Goal: Book appointment/travel/reservation

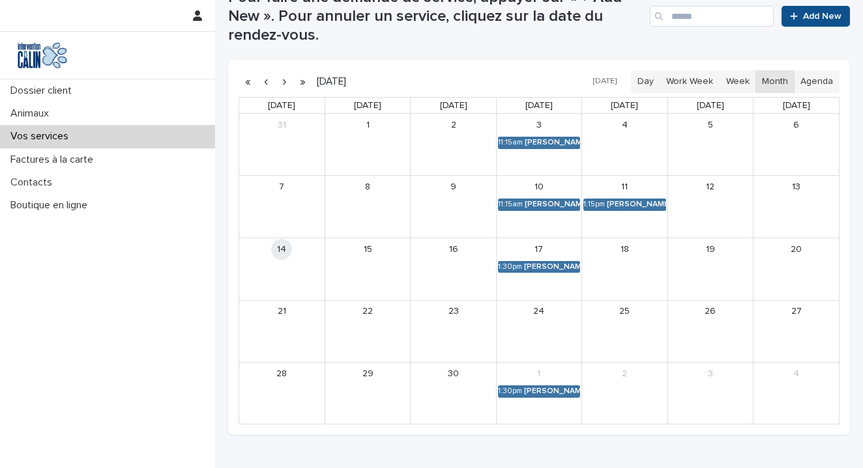
scroll to position [299, 0]
click at [813, 10] on link "Add New" at bounding box center [815, 15] width 68 height 21
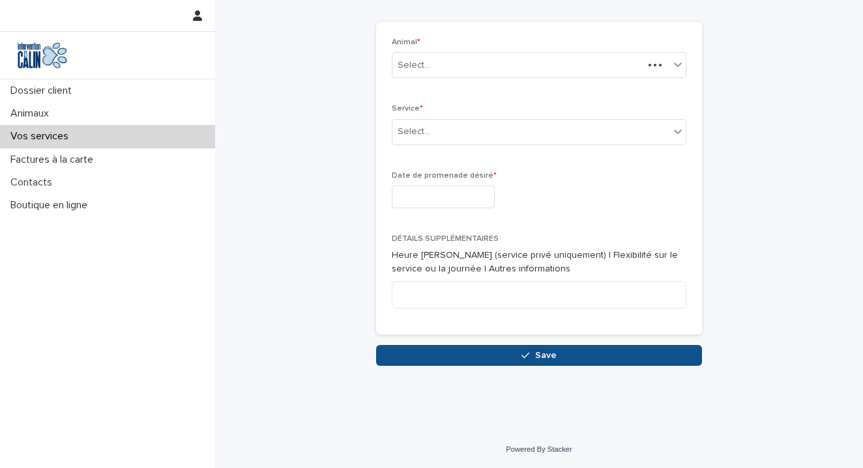
scroll to position [48, 0]
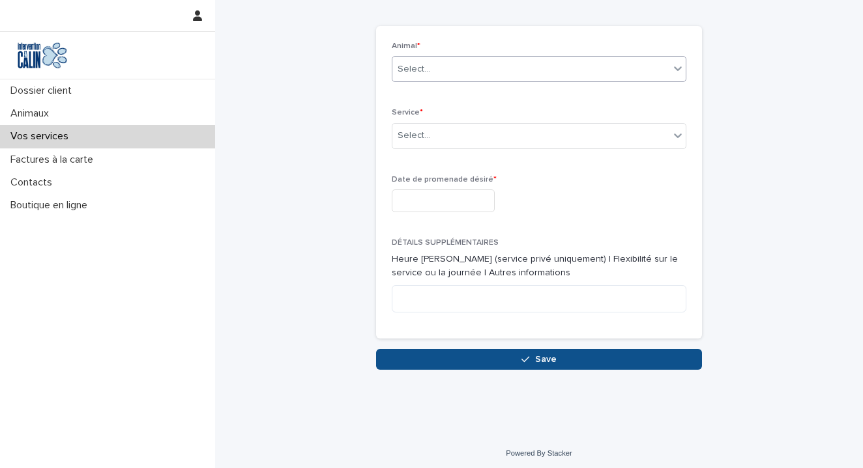
click at [572, 70] on div "Select..." at bounding box center [530, 69] width 277 height 21
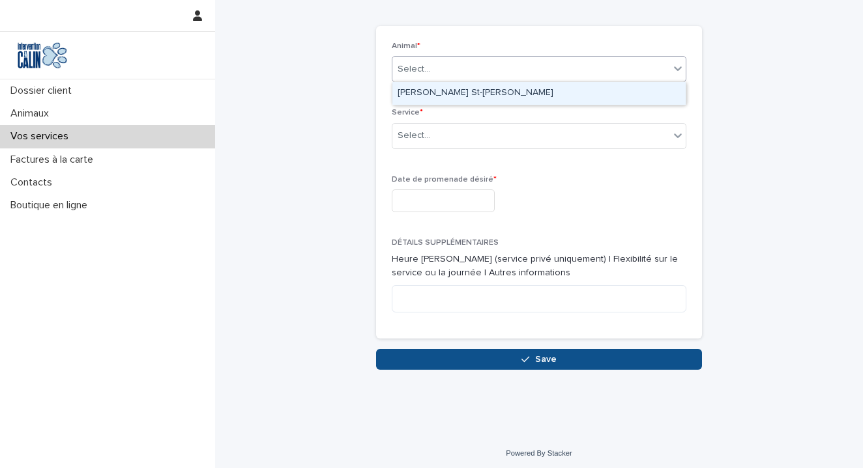
click at [455, 91] on div "[PERSON_NAME] St-[PERSON_NAME]" at bounding box center [538, 93] width 293 height 23
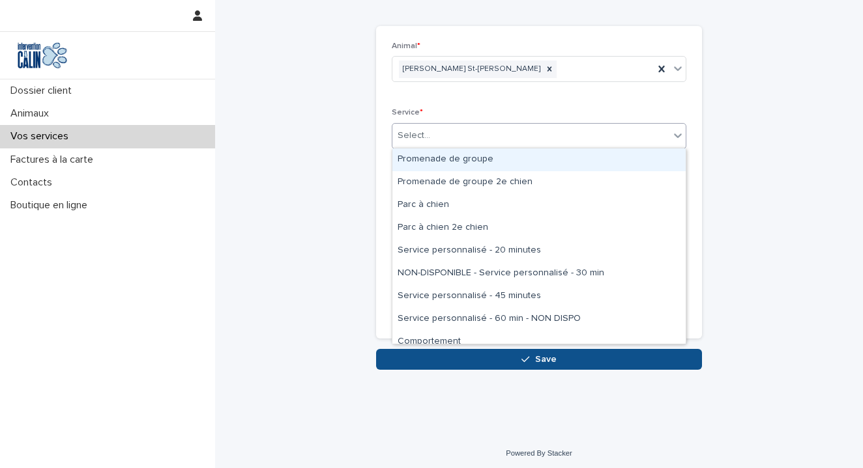
click at [461, 137] on div "Select..." at bounding box center [530, 135] width 277 height 21
click at [459, 160] on div "Promenade de groupe" at bounding box center [538, 160] width 293 height 23
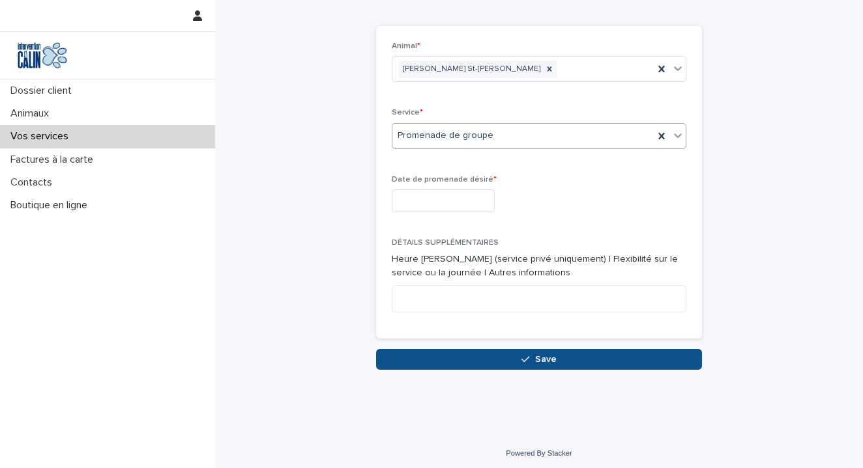
click at [451, 201] on input "text" at bounding box center [443, 201] width 103 height 23
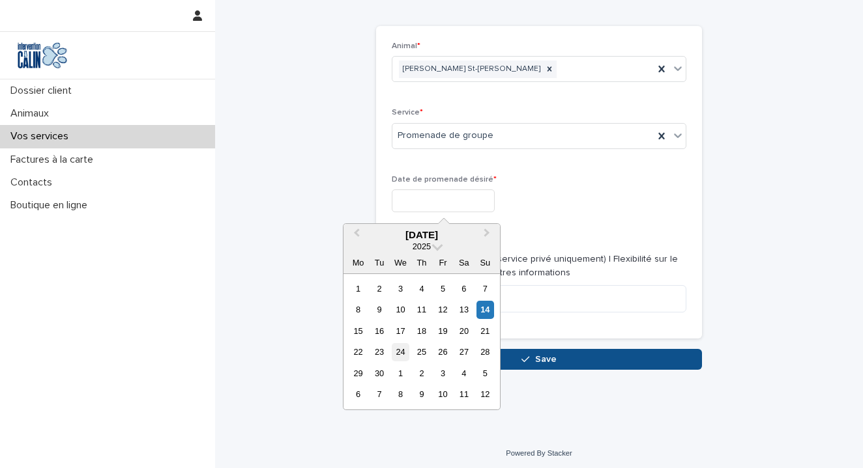
click at [399, 351] on div "24" at bounding box center [401, 352] width 18 height 18
type input "**********"
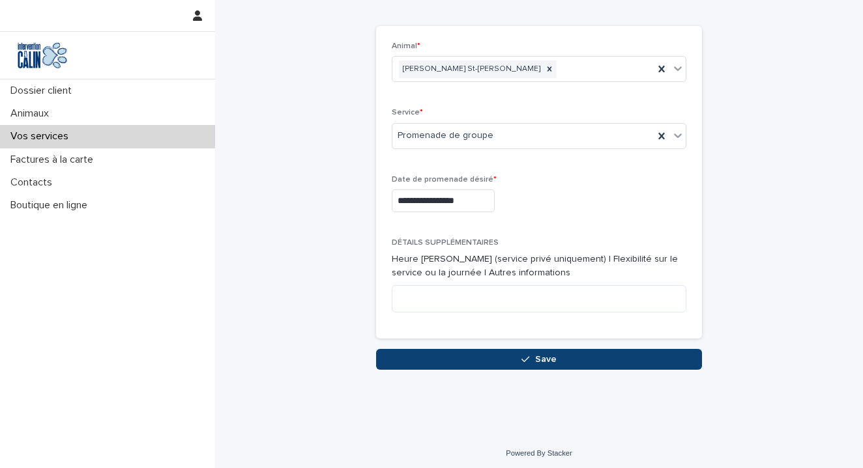
click at [539, 358] on span "Save" at bounding box center [545, 359] width 21 height 9
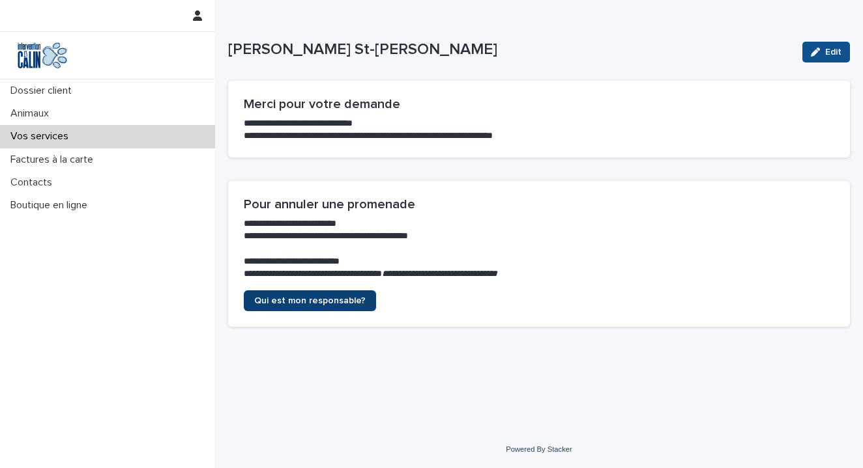
click at [324, 297] on span "Qui est mon responsable?" at bounding box center [309, 300] width 111 height 9
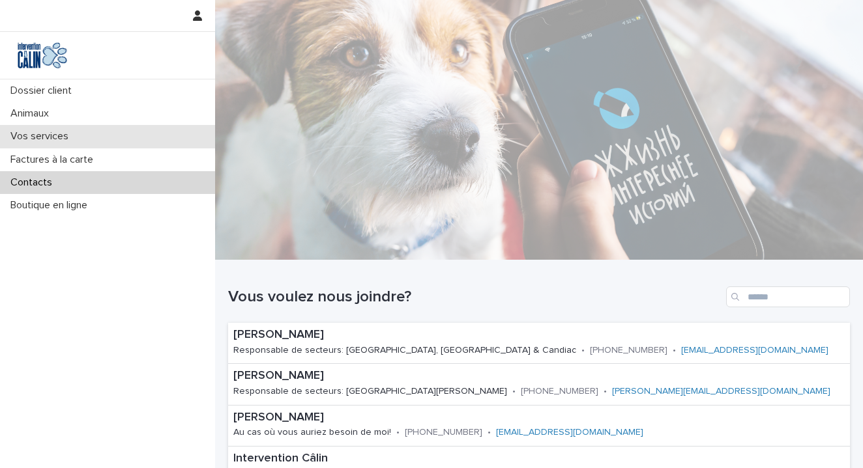
click at [54, 132] on p "Vos services" at bounding box center [42, 136] width 74 height 12
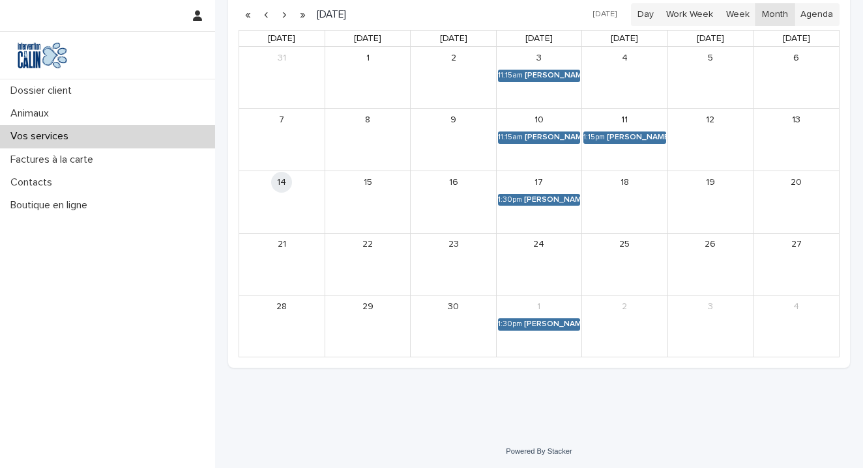
scroll to position [365, 0]
